Goal: Register for event/course

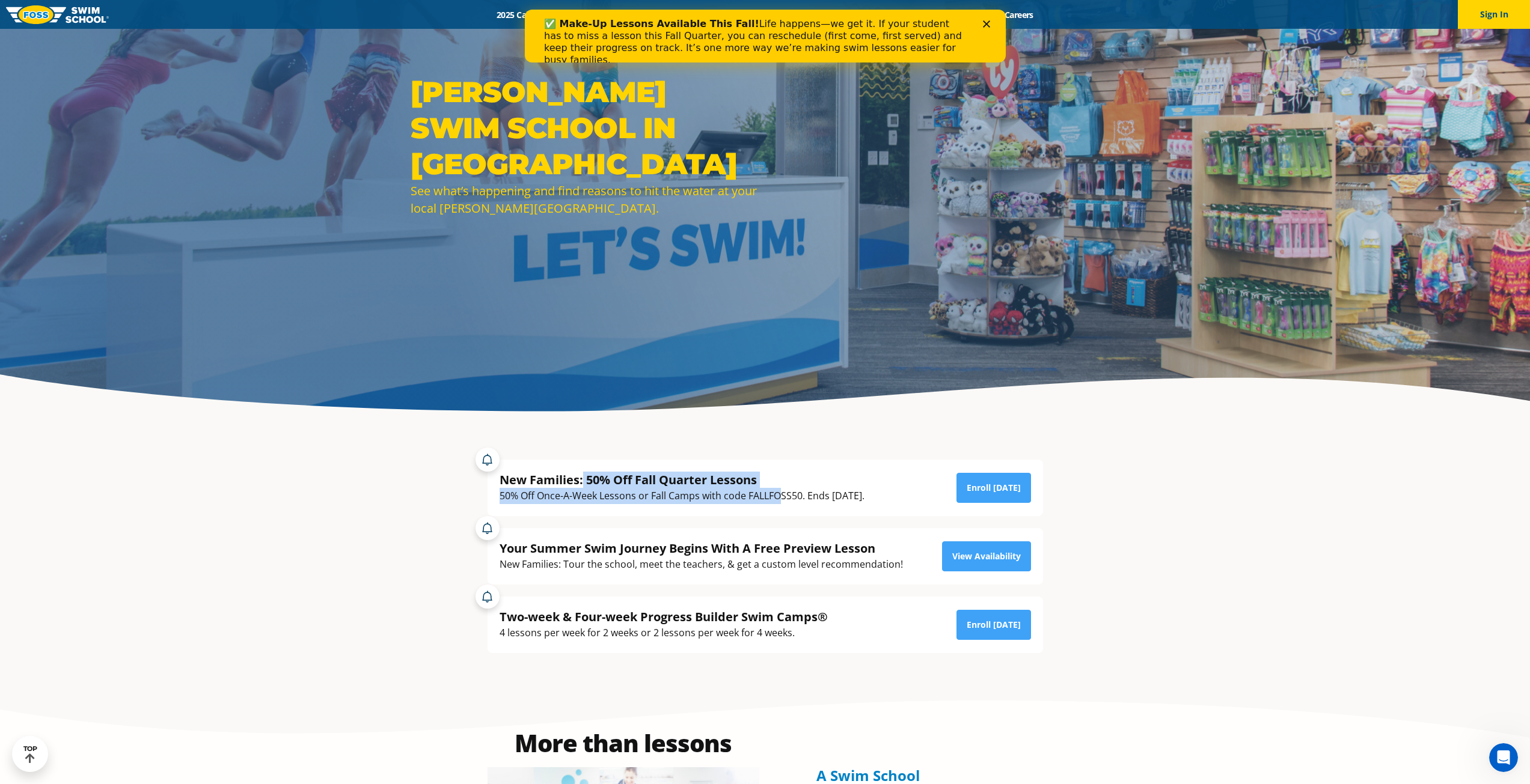
drag, startPoint x: 583, startPoint y: 477, endPoint x: 780, endPoint y: 507, distance: 199.3
click at [780, 507] on div "New Families: 50% Off Fall Quarter Lessons 50% Off Once-A-Week Lessons or Fall …" at bounding box center [765, 488] width 556 height 57
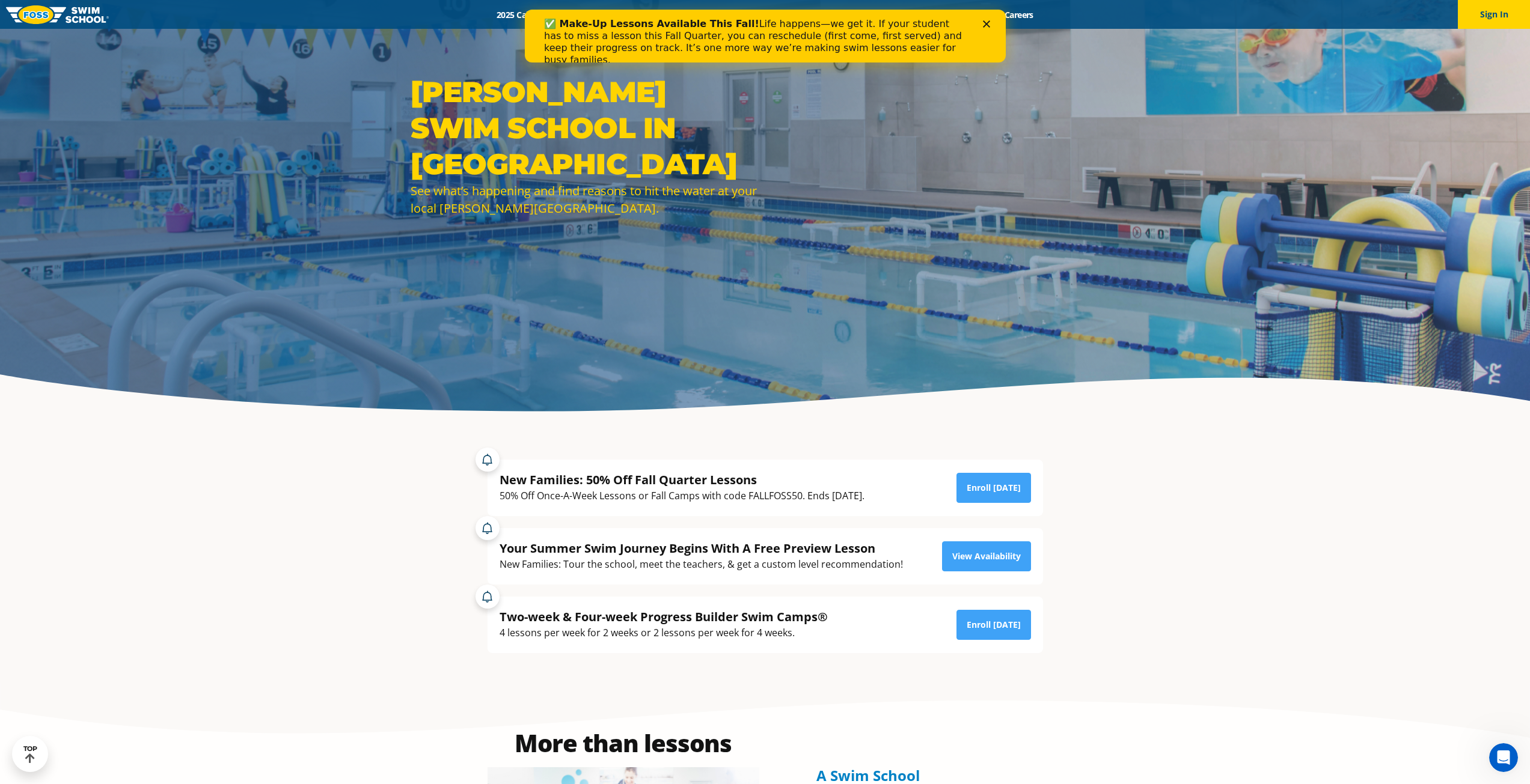
click at [989, 19] on div "✅ Make-Up Lessons Available This Fall! Life happens—we get it. If your student …" at bounding box center [765, 43] width 481 height 56
click at [696, 551] on div "Your Summer Swim Journey Begins With A Free Preview Lesson" at bounding box center [702, 549] width 404 height 16
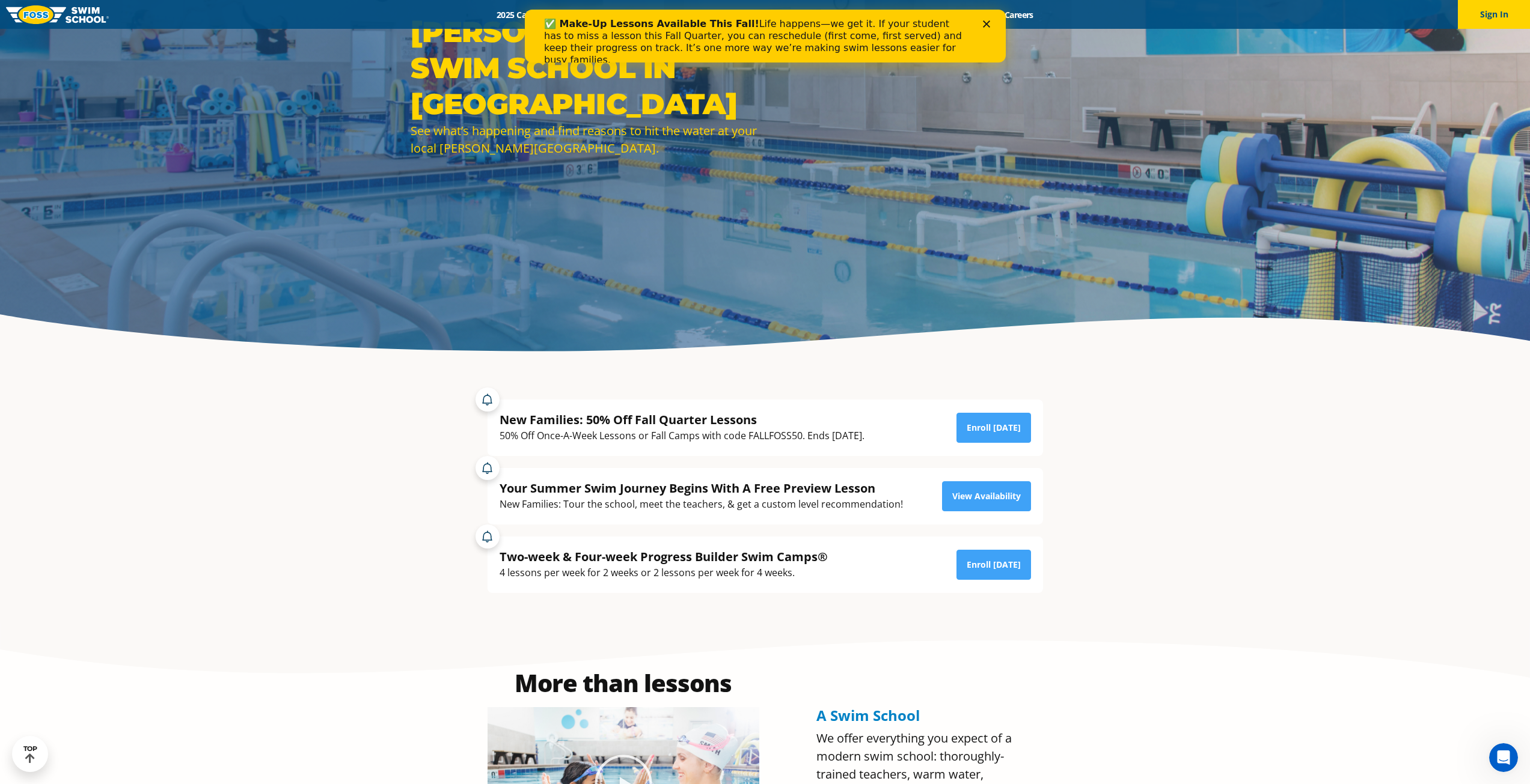
scroll to position [240, 0]
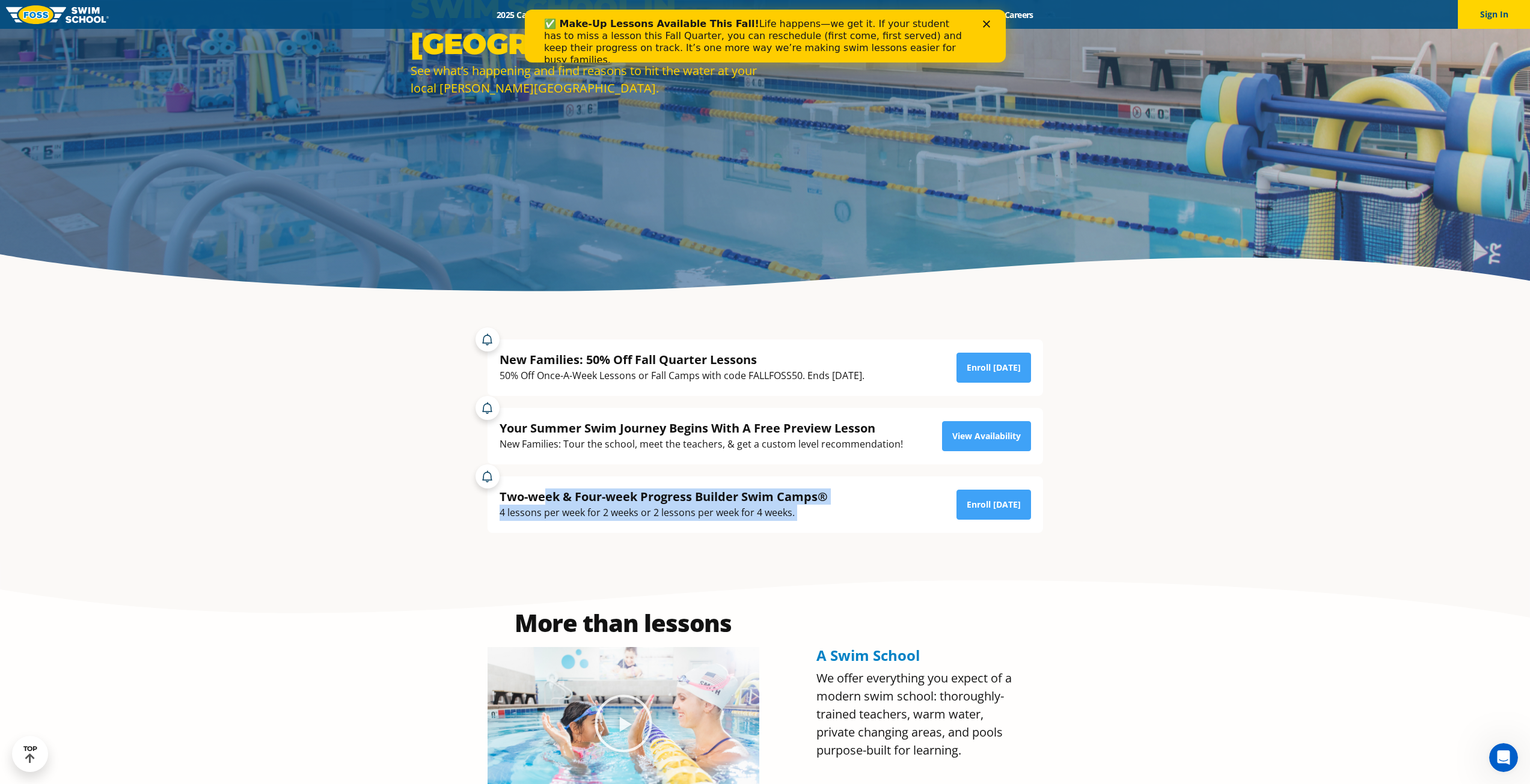
drag, startPoint x: 548, startPoint y: 496, endPoint x: 842, endPoint y: 535, distance: 296.6
click at [842, 535] on div "New Families: 50% Off Fall Quarter Lessons 50% Off Once-A-Week Lessons or Fall …" at bounding box center [765, 430] width 580 height 218
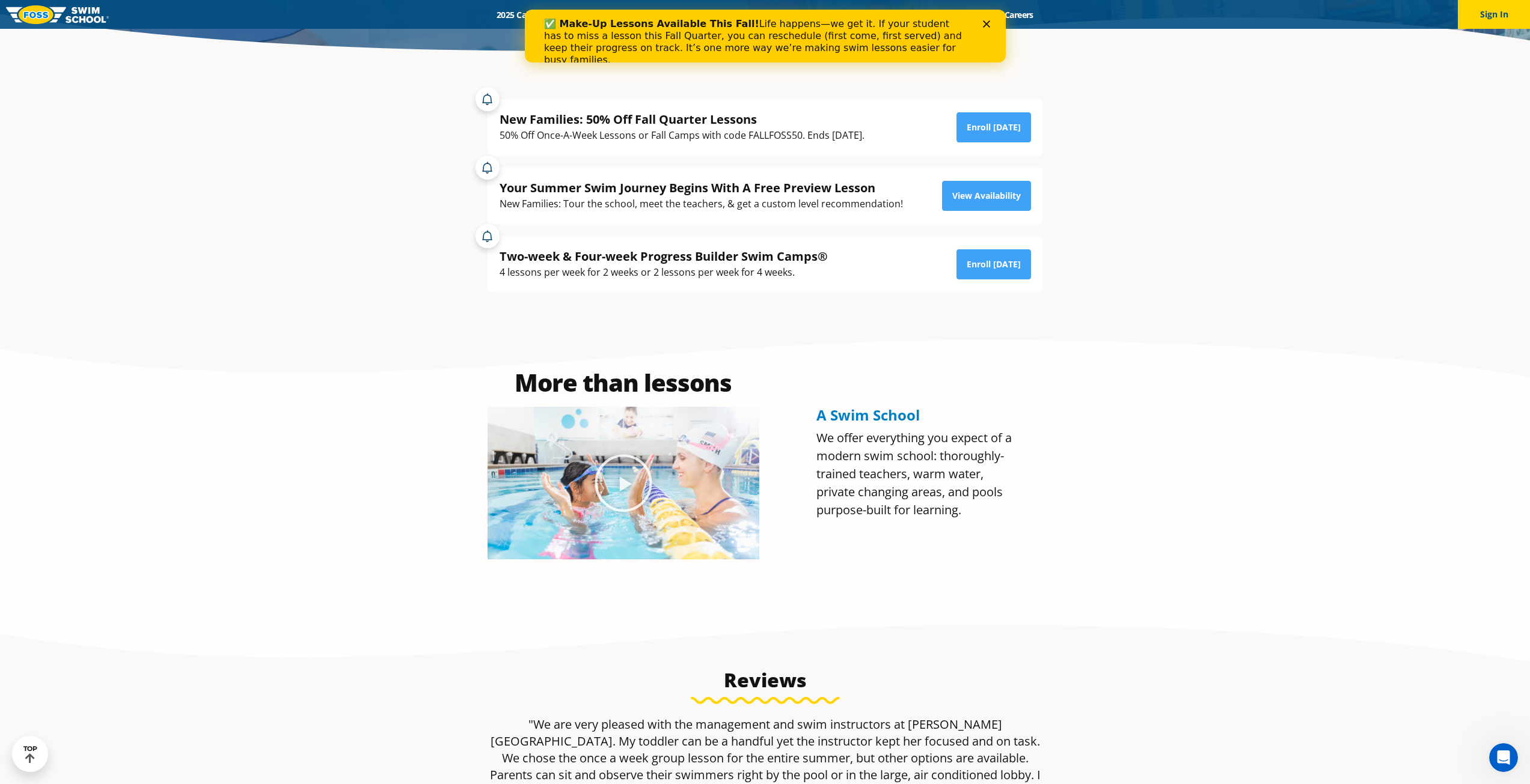
click at [1145, 528] on section "More than lessons A Swim School We offer everything you expect of a modern swim…" at bounding box center [765, 465] width 1530 height 285
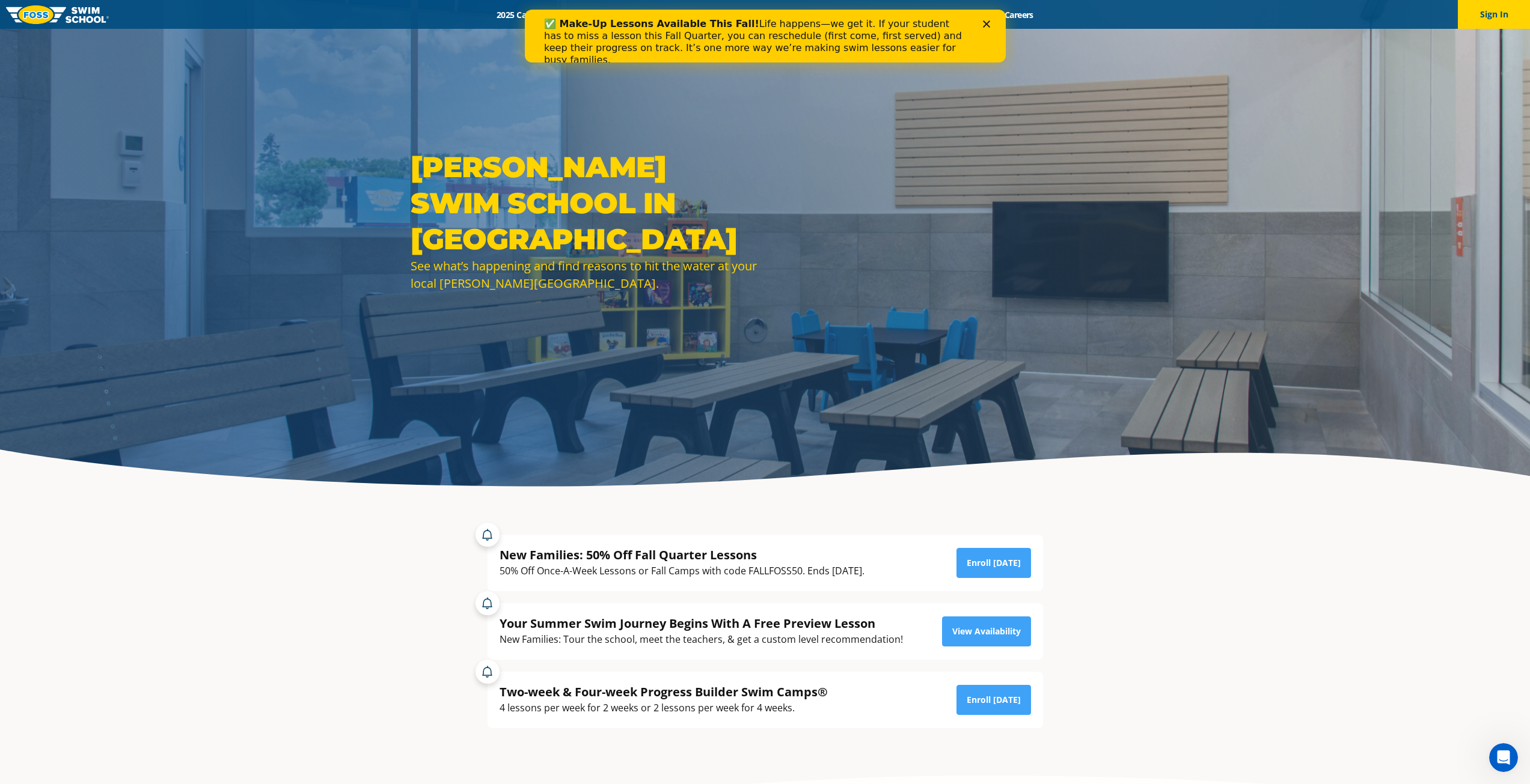
scroll to position [120, 0]
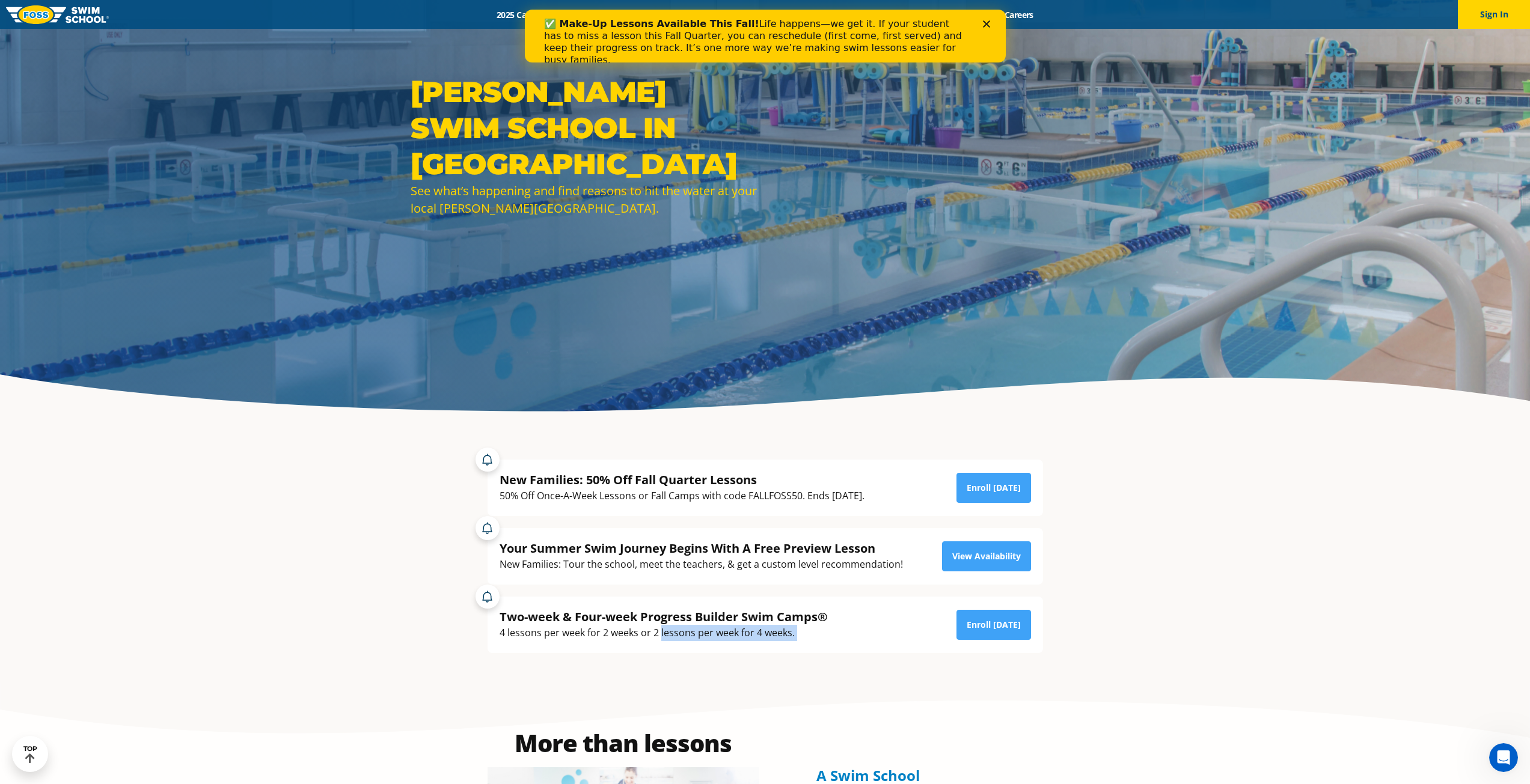
drag, startPoint x: 660, startPoint y: 633, endPoint x: 810, endPoint y: 702, distance: 165.1
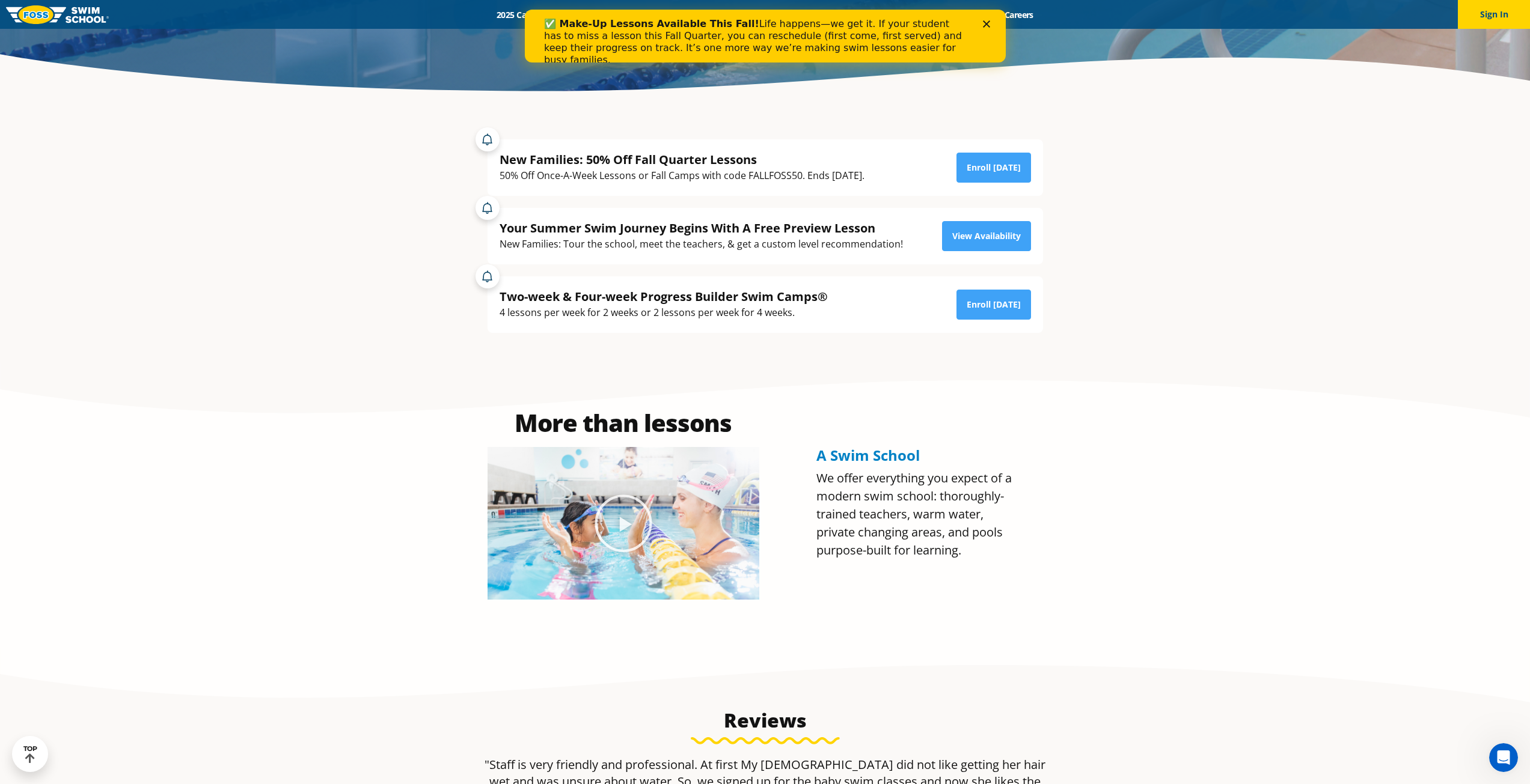
scroll to position [300, 0]
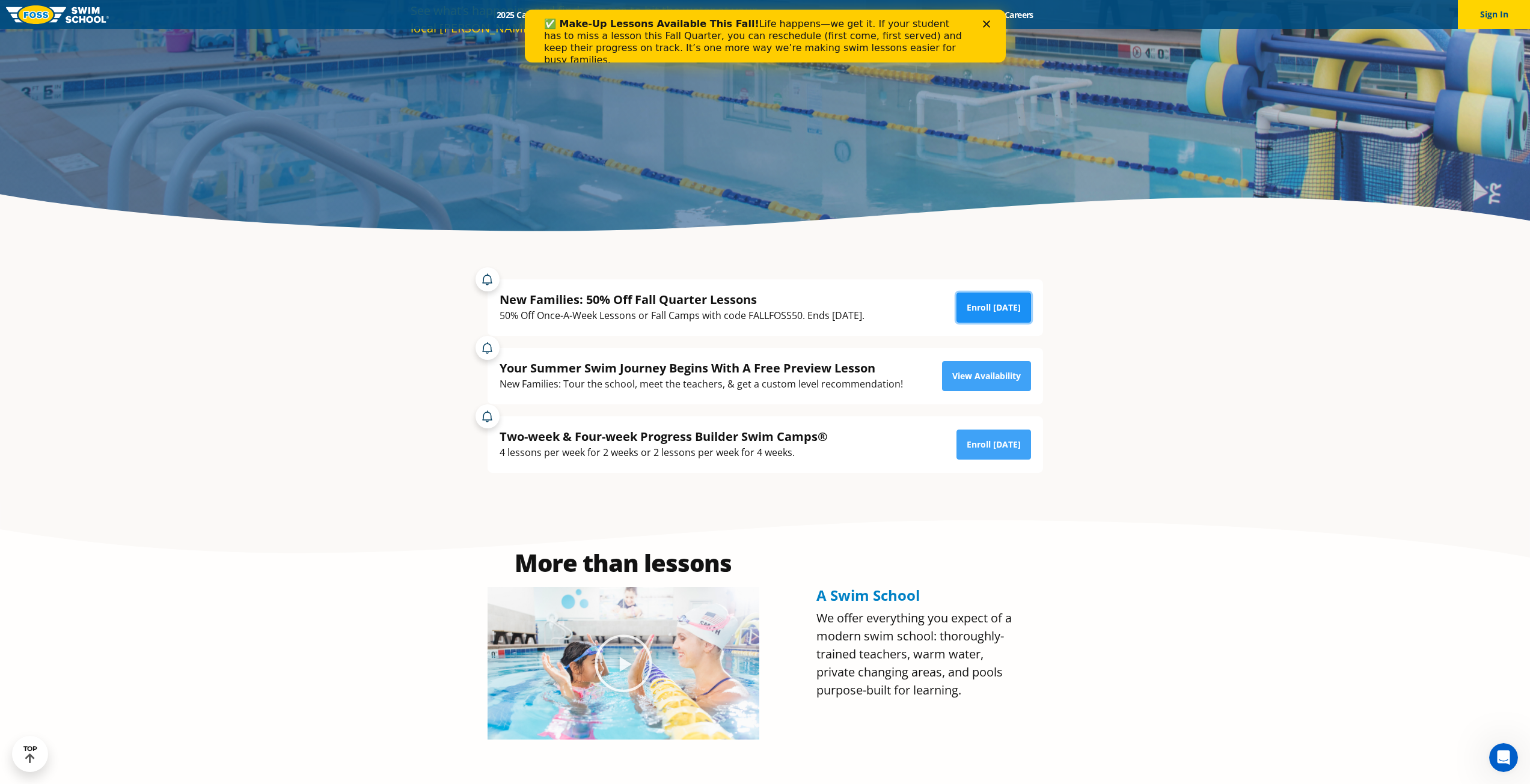
click at [977, 316] on link "Enroll [DATE]" at bounding box center [993, 307] width 75 height 30
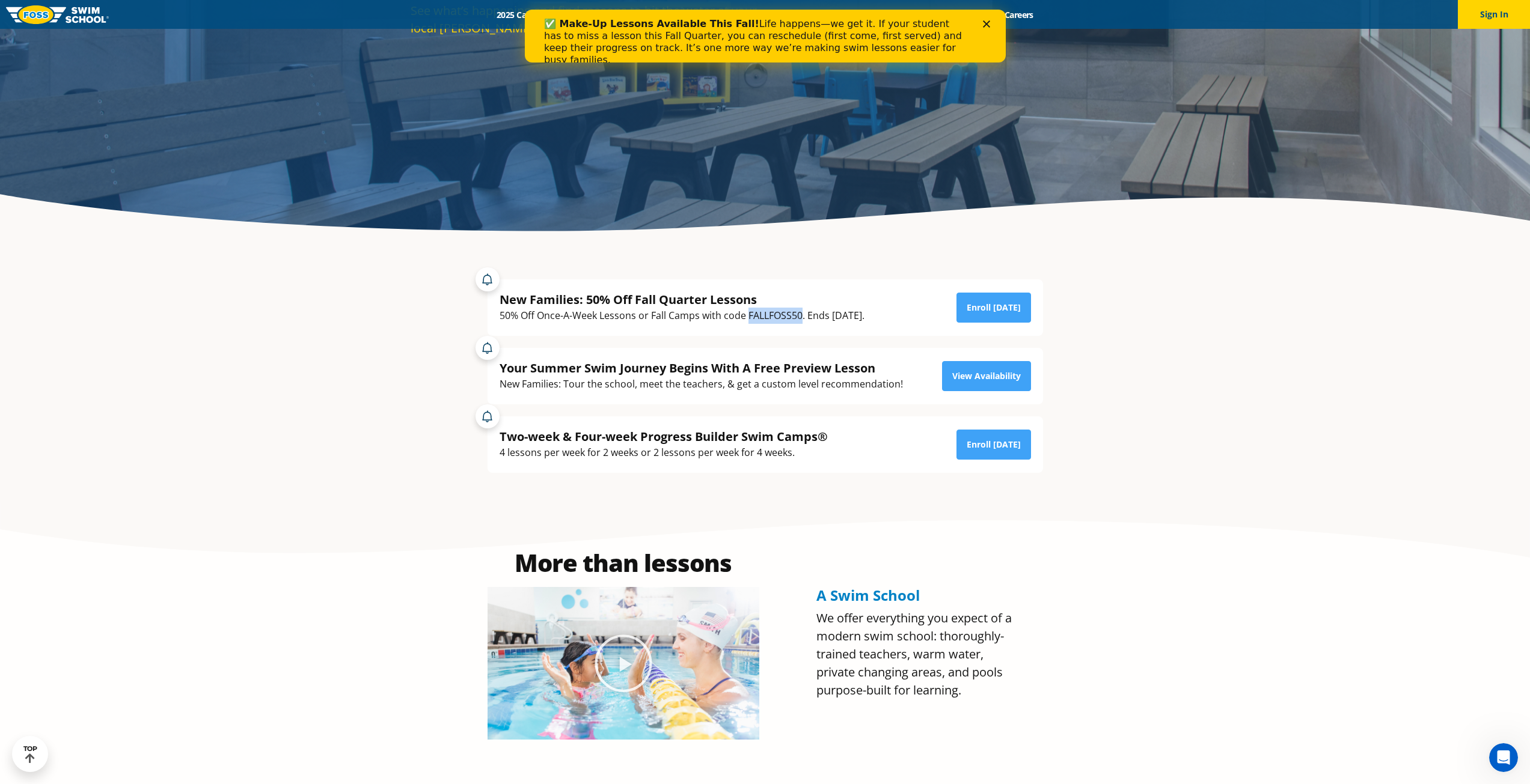
drag, startPoint x: 749, startPoint y: 318, endPoint x: 803, endPoint y: 315, distance: 54.1
click at [803, 315] on div "50% Off Once-A-Week Lessons or Fall Camps with code FALLFOSS50. Ends [DATE]." at bounding box center [682, 316] width 365 height 16
copy div "FALLFOSS50"
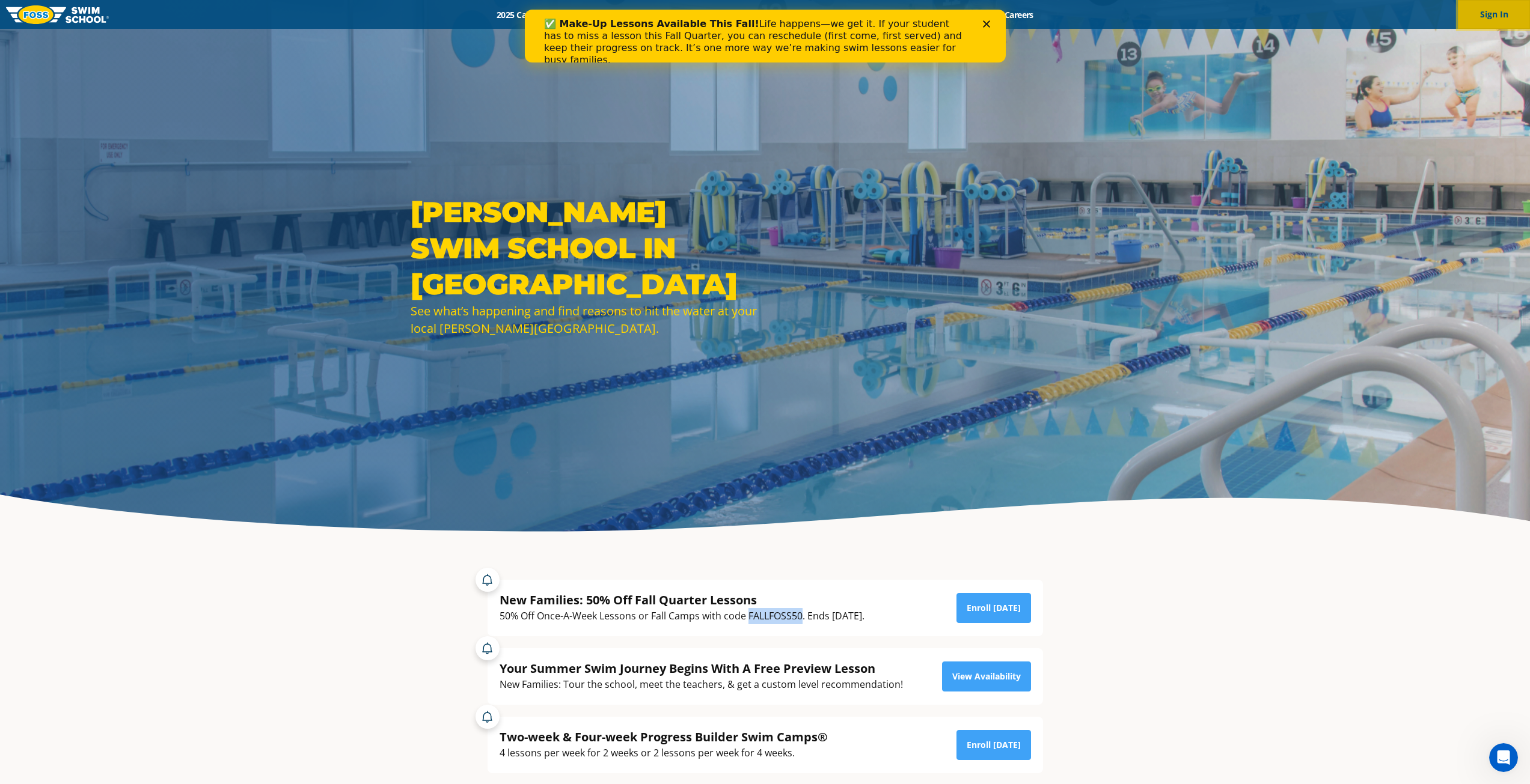
click at [1505, 11] on button "Sign In" at bounding box center [1493, 14] width 73 height 29
